Goal: Check status: Check status

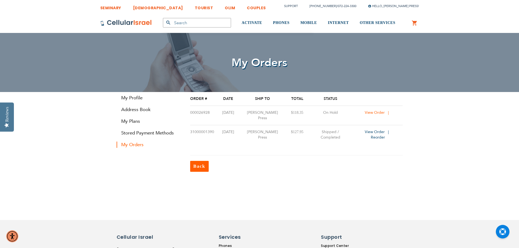
click at [371, 112] on span "View Order" at bounding box center [375, 112] width 20 height 5
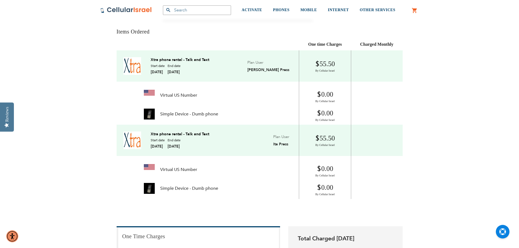
scroll to position [82, 0]
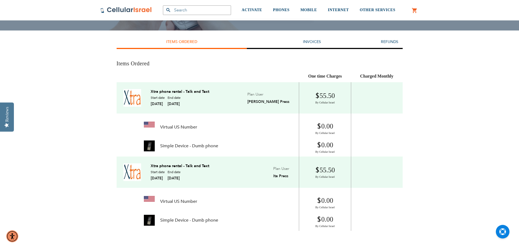
drag, startPoint x: 179, startPoint y: 107, endPoint x: 216, endPoint y: 143, distance: 51.3
click at [215, 136] on tbody "Xtra phone rental - Talk and Text Start date 10/06/2025 End date 10/20/2025 Pla…" at bounding box center [260, 119] width 286 height 74
click at [216, 143] on td "Simple Device - Dumb phone" at bounding box center [208, 146] width 183 height 16
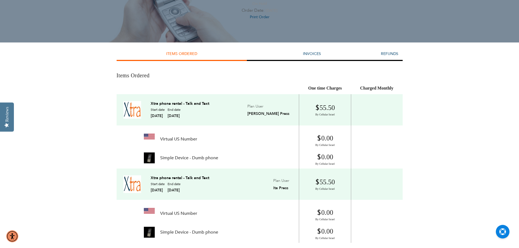
scroll to position [0, 0]
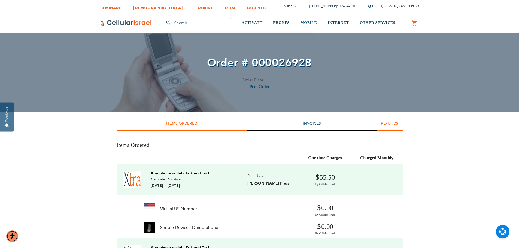
click at [387, 122] on link "Refunds" at bounding box center [389, 123] width 17 height 5
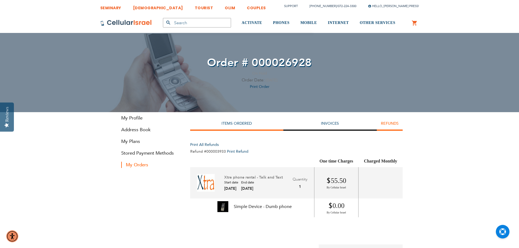
click at [218, 129] on li "Items Ordered" at bounding box center [237, 124] width 94 height 13
click at [238, 127] on li "Items Ordered" at bounding box center [237, 124] width 94 height 13
click at [250, 129] on li "Items Ordered" at bounding box center [237, 124] width 94 height 13
click at [225, 126] on link "Items Ordered" at bounding box center [237, 123] width 30 height 5
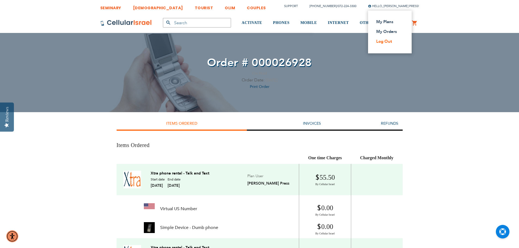
click at [396, 42] on link "Log Out" at bounding box center [389, 41] width 24 height 5
